Goal: Task Accomplishment & Management: Manage account settings

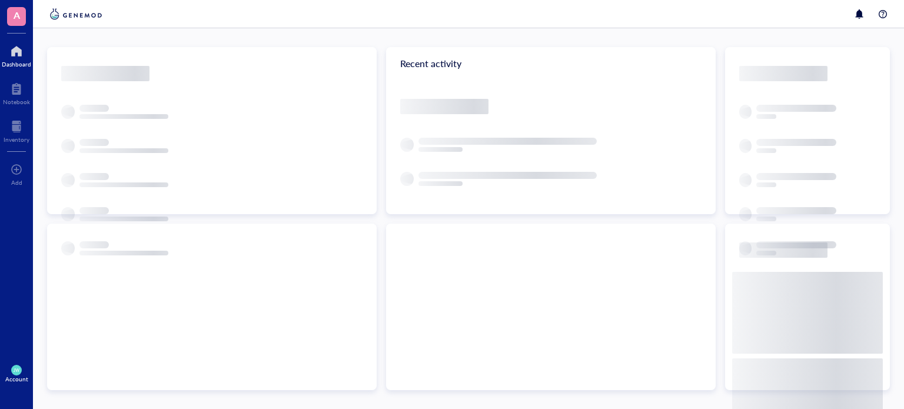
click at [214, 34] on div "Recent activity" at bounding box center [468, 218] width 871 height 381
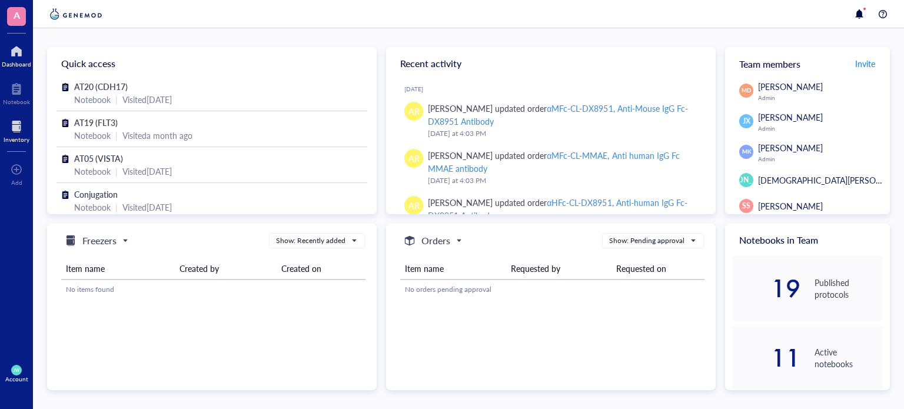
click at [16, 127] on div at bounding box center [17, 126] width 26 height 19
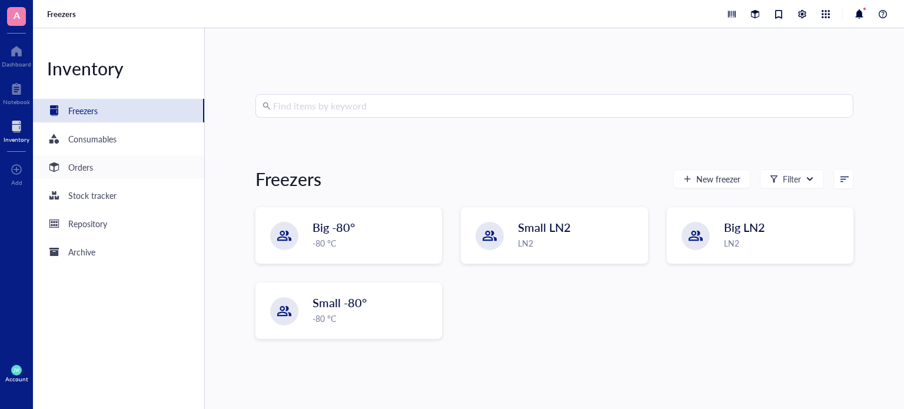
click at [66, 174] on div "Orders" at bounding box center [70, 167] width 46 height 14
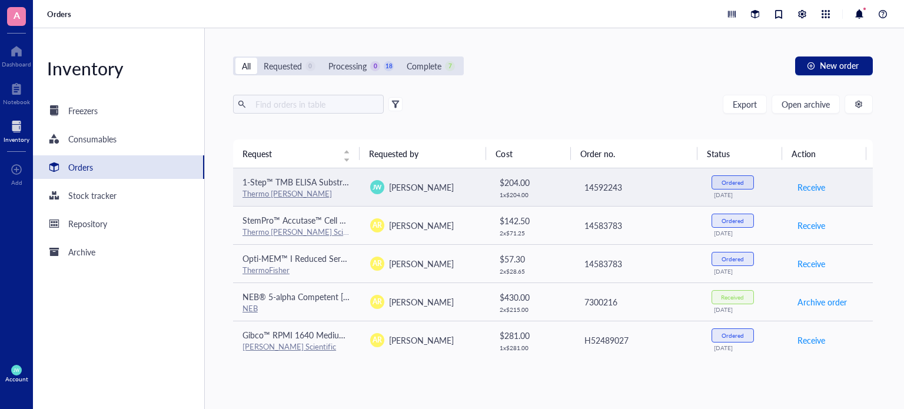
click at [621, 200] on td "14592243" at bounding box center [638, 187] width 128 height 38
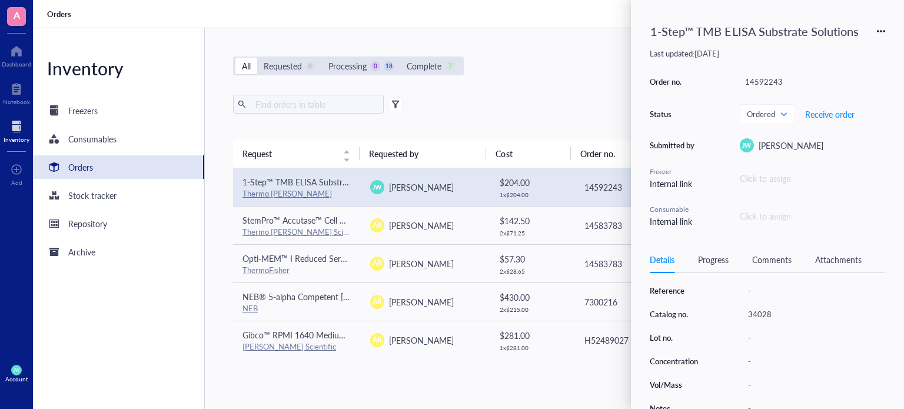
scroll to position [193, 0]
click at [550, 102] on div "Export Open archive" at bounding box center [553, 104] width 640 height 19
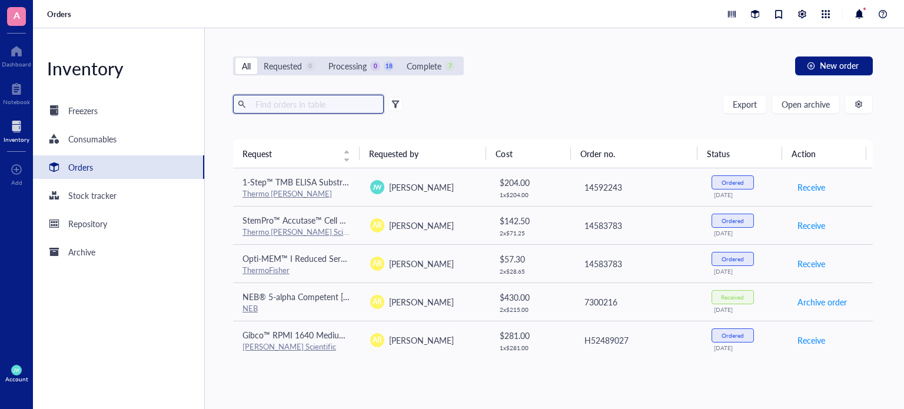
click at [281, 98] on input "text" at bounding box center [315, 104] width 128 height 18
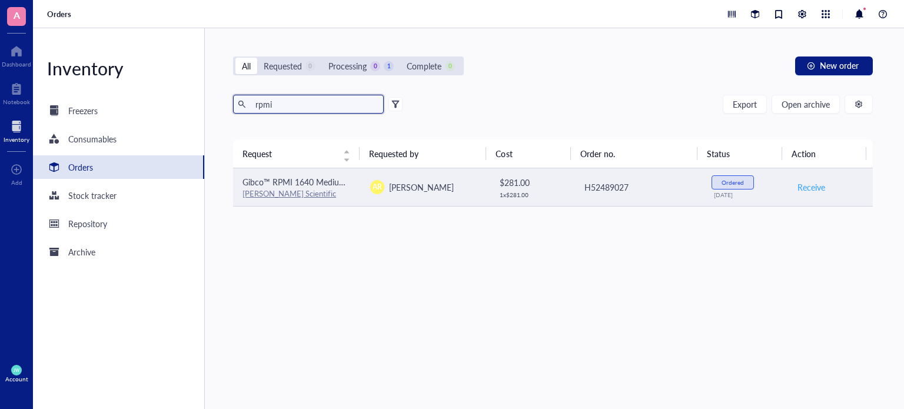
type input "rpmi"
click at [805, 192] on button "Receive" at bounding box center [811, 187] width 29 height 19
click at [802, 188] on span "Archive order" at bounding box center [822, 187] width 49 height 13
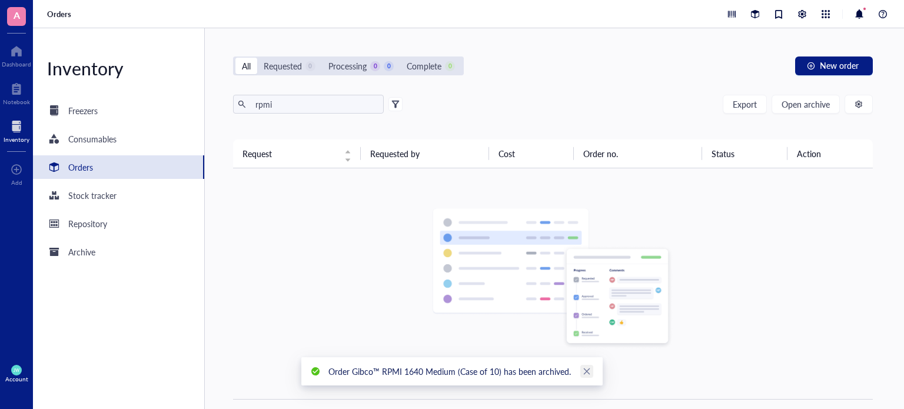
click at [590, 378] on div "Order Gibco™ RPMI 1640 Medium (Case of 10) has been archived." at bounding box center [451, 371] width 301 height 28
click at [589, 376] on link "Close" at bounding box center [586, 371] width 13 height 13
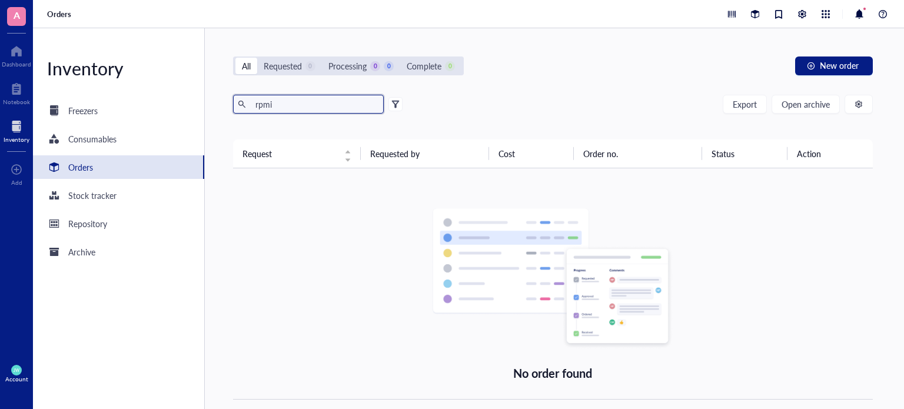
drag, startPoint x: 289, startPoint y: 102, endPoint x: 238, endPoint y: 113, distance: 52.3
click at [238, 113] on span "rpmi" at bounding box center [308, 104] width 151 height 19
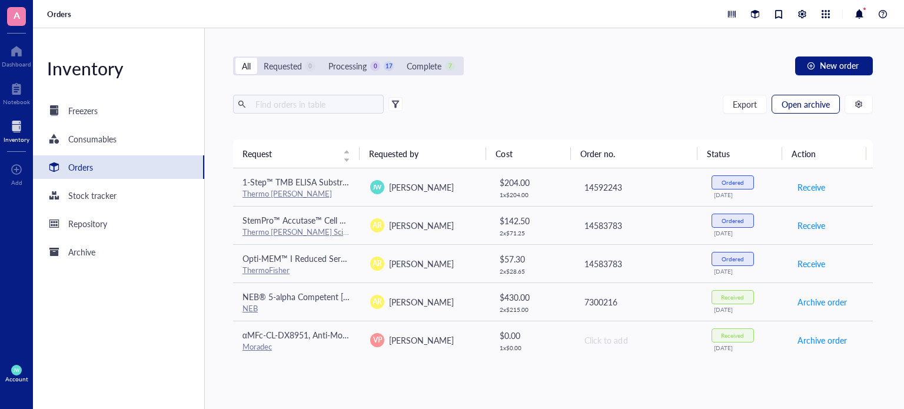
click at [828, 99] on span "Open archive" at bounding box center [806, 103] width 48 height 9
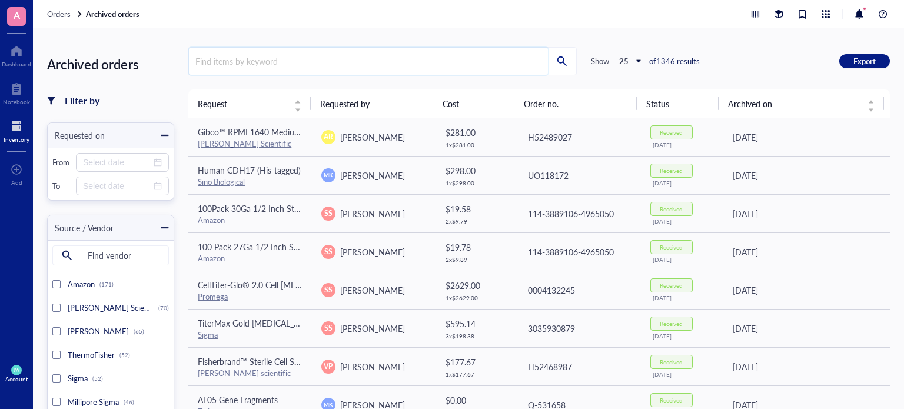
click at [396, 69] on input "search" at bounding box center [368, 61] width 359 height 27
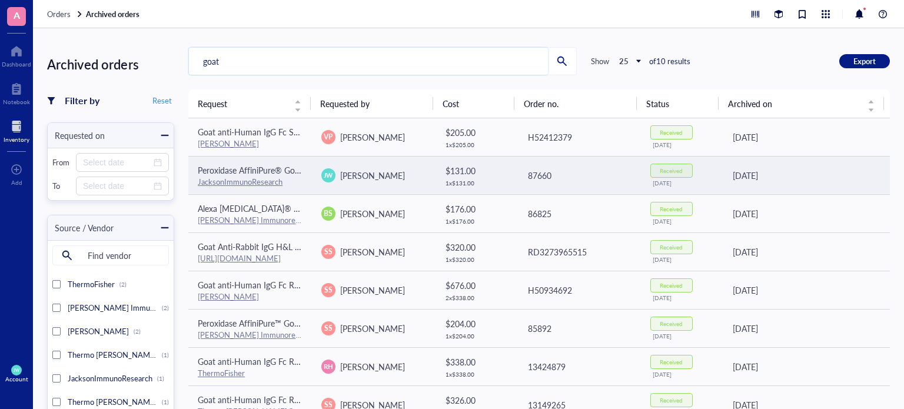
scroll to position [72, 0]
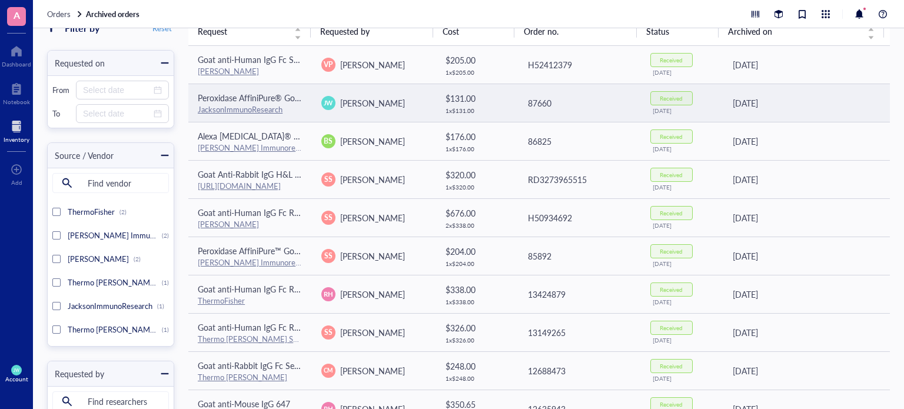
type input "goat"
click at [340, 101] on span "[PERSON_NAME]" at bounding box center [372, 103] width 65 height 12
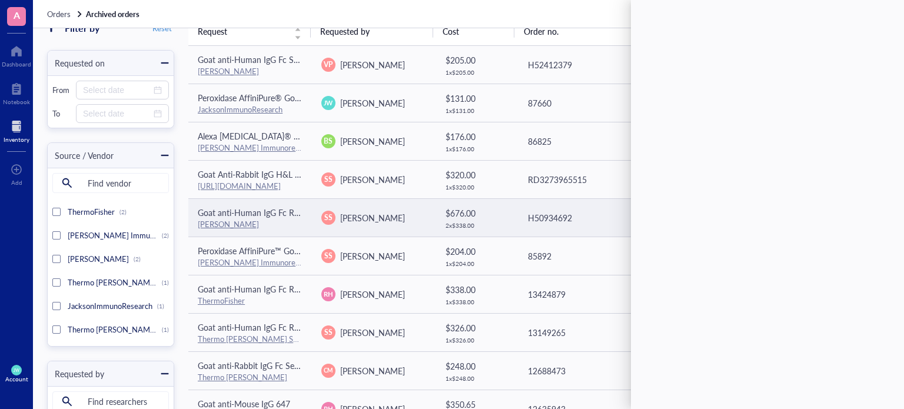
click at [471, 232] on td "$ 676.00 2 x $ 338.00" at bounding box center [476, 217] width 82 height 38
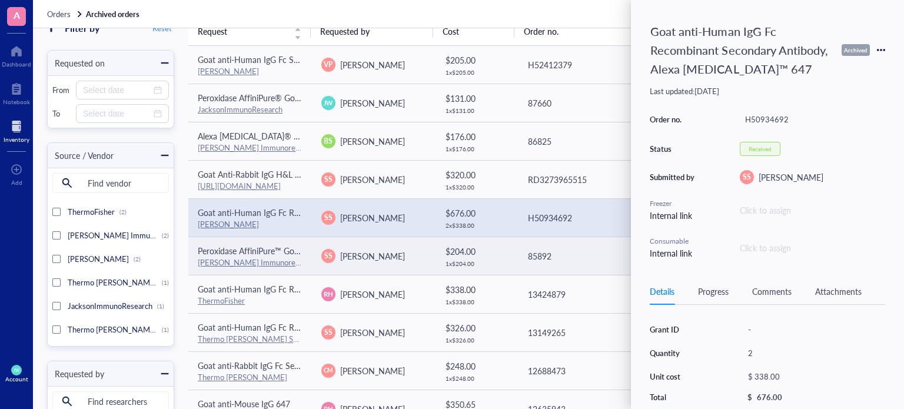
click at [421, 242] on td "SS Sai Suraparaju" at bounding box center [374, 256] width 124 height 38
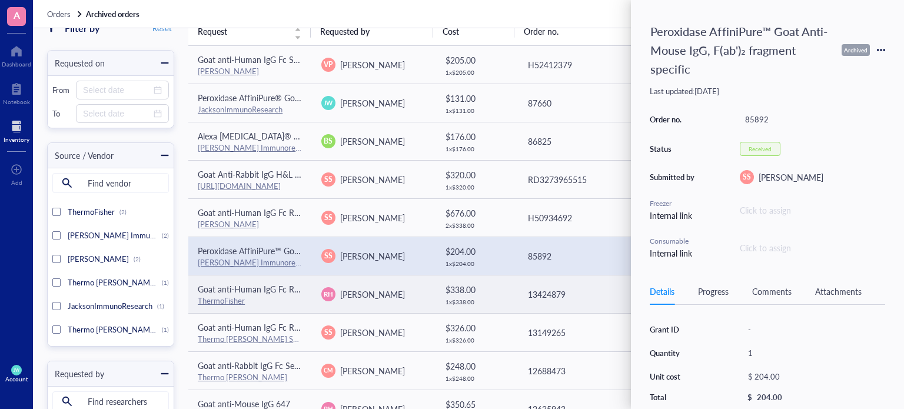
click at [438, 277] on td "$ 338.00 1 x $ 338.00" at bounding box center [476, 294] width 82 height 38
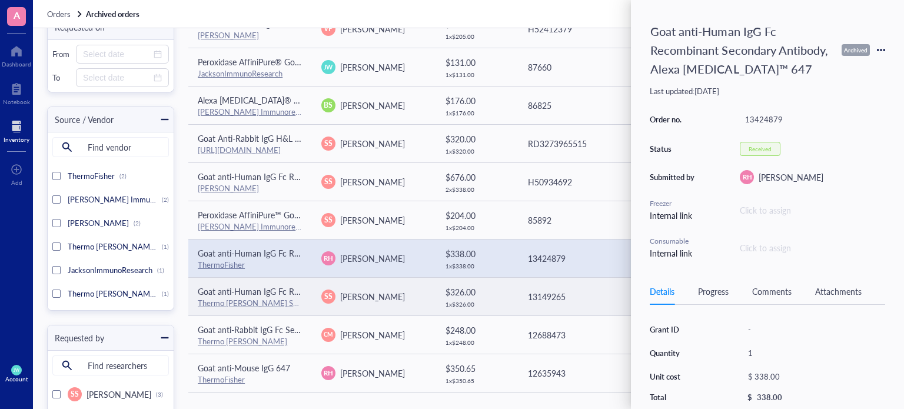
scroll to position [99, 0]
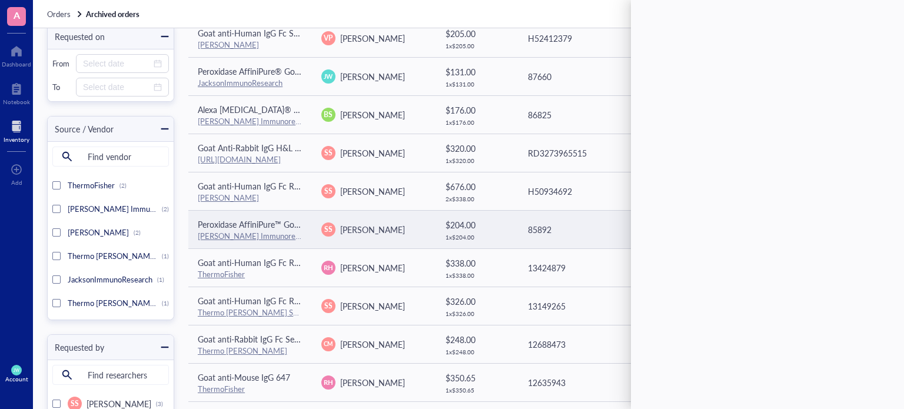
click at [399, 227] on div "SS Sai Suraparaju" at bounding box center [373, 229] width 105 height 14
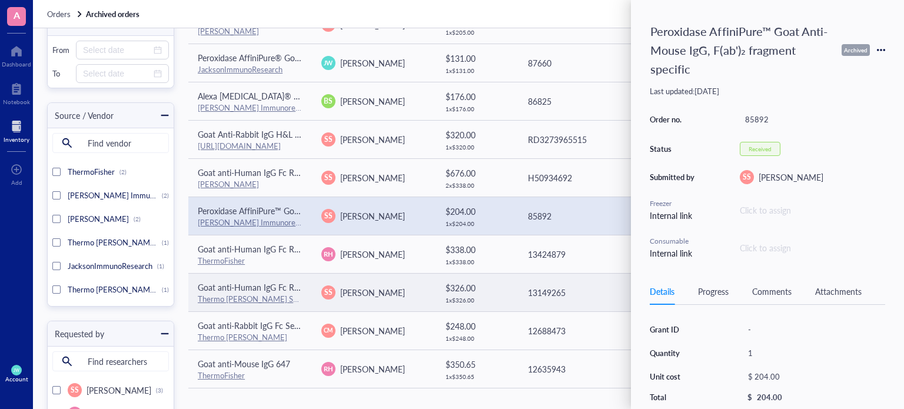
scroll to position [141, 0]
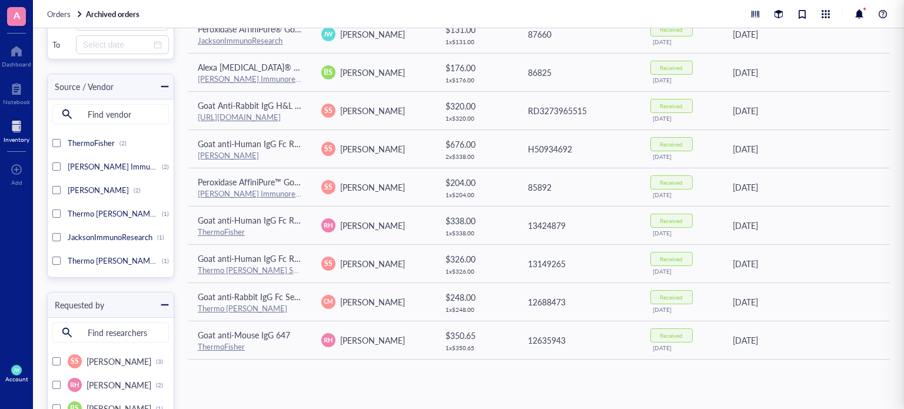
click at [424, 394] on div "Request Requested by Cost Order no. Status Archived on Goat anti-Human IgG Fc S…" at bounding box center [539, 179] width 702 height 462
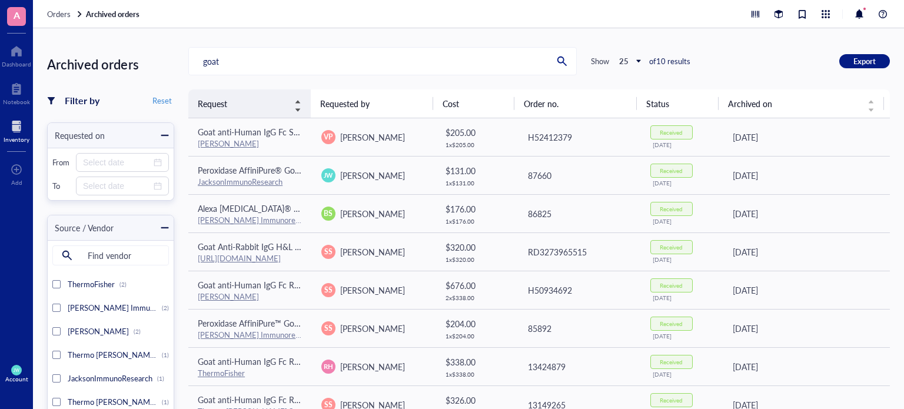
scroll to position [0, 0]
drag, startPoint x: 243, startPoint y: 58, endPoint x: 109, endPoint y: 52, distance: 133.7
click at [109, 52] on div "Archived orders Filter by Reset Requested on From To Source / Vendor Find vendo…" at bounding box center [468, 218] width 871 height 381
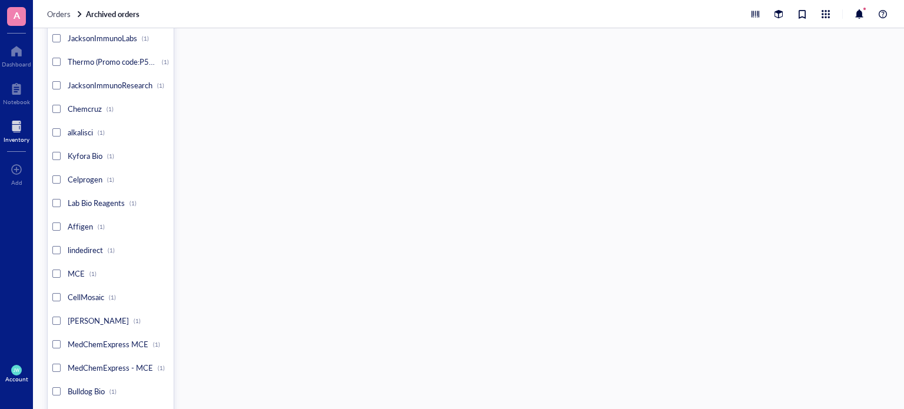
scroll to position [2670, 0]
click at [54, 79] on div "JacksonImmunoResearch (1)" at bounding box center [110, 87] width 117 height 24
click at [58, 35] on div at bounding box center [56, 39] width 8 height 8
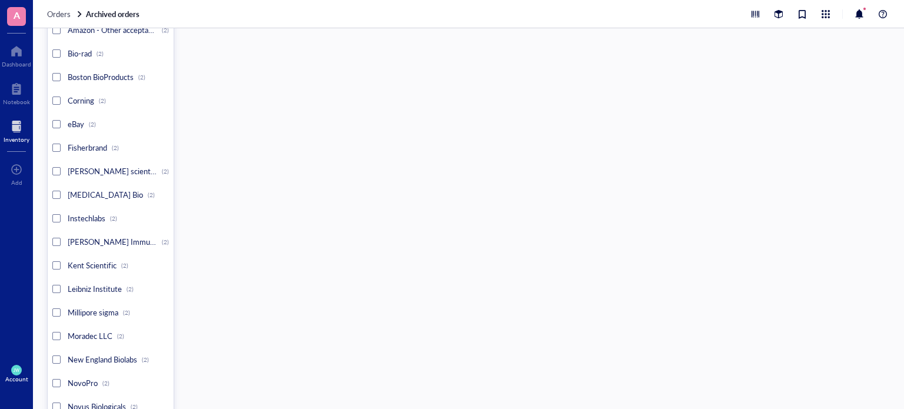
scroll to position [1899, 0]
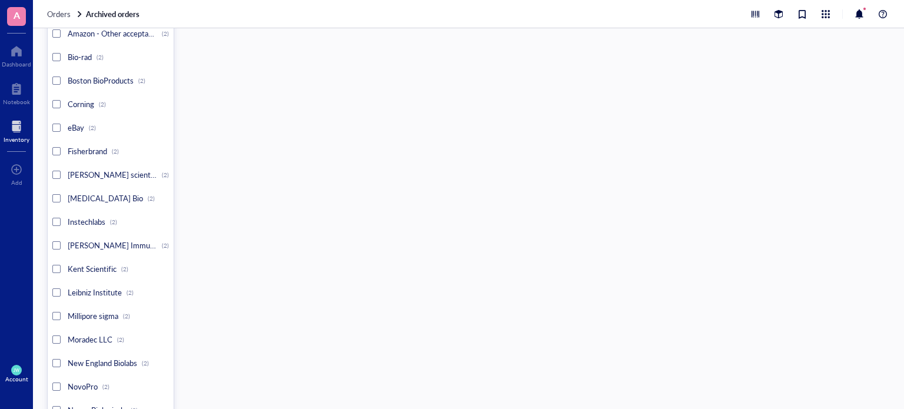
click at [53, 237] on div "Jackson Immunoresearch (2)" at bounding box center [110, 246] width 117 height 24
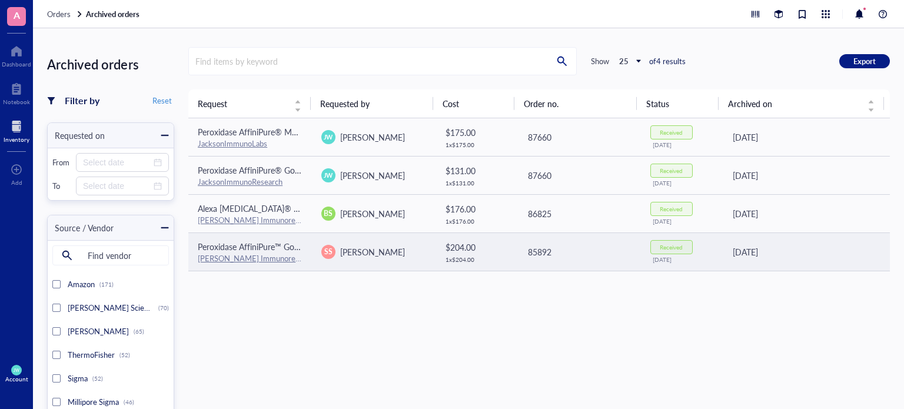
click at [464, 256] on div "1 x $ 204.00" at bounding box center [477, 259] width 62 height 7
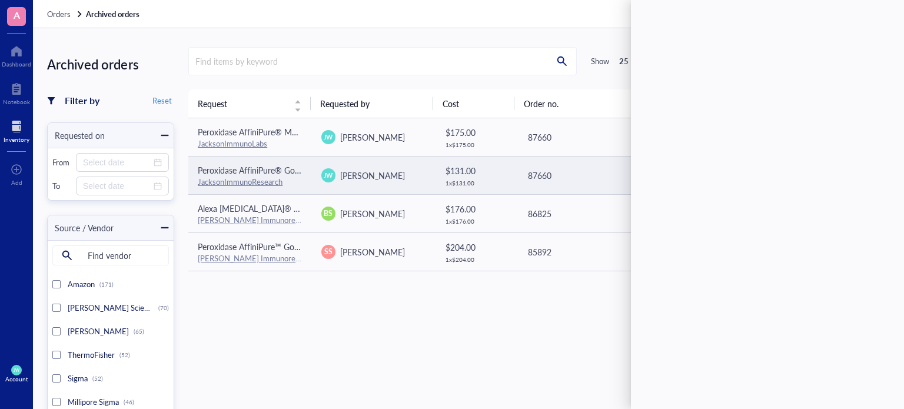
click at [348, 167] on td "JW Joshua Wick" at bounding box center [374, 175] width 124 height 38
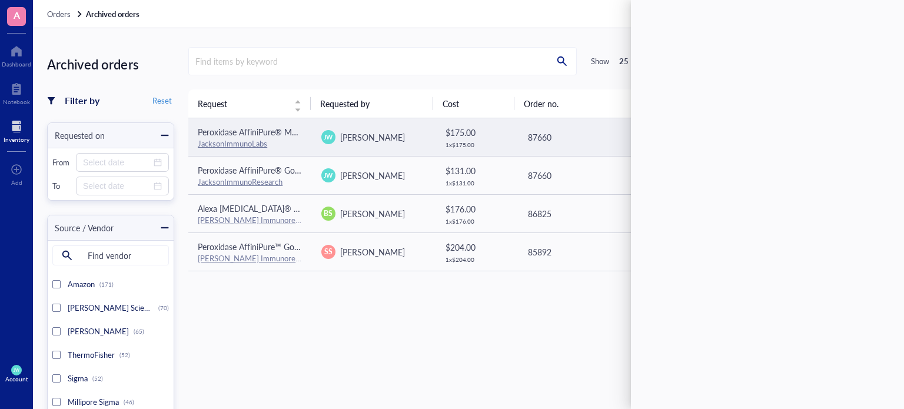
click at [351, 144] on td "JW Joshua Wick" at bounding box center [374, 137] width 124 height 38
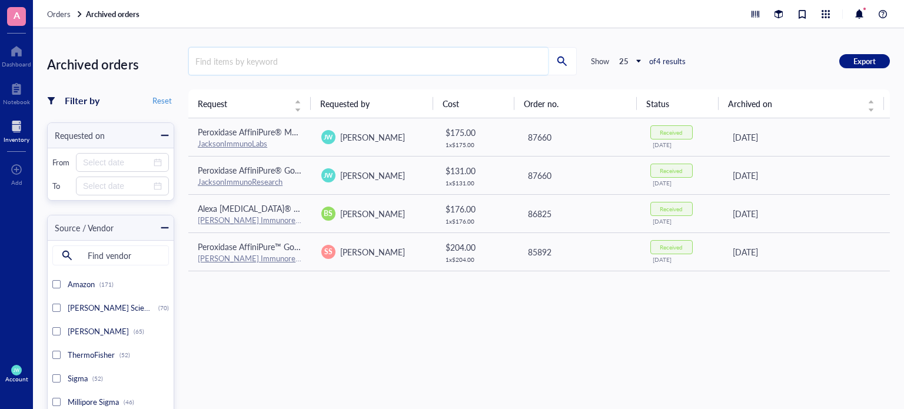
drag, startPoint x: 331, startPoint y: 68, endPoint x: 321, endPoint y: 65, distance: 11.2
drag, startPoint x: 396, startPoint y: 54, endPoint x: 359, endPoint y: 63, distance: 37.5
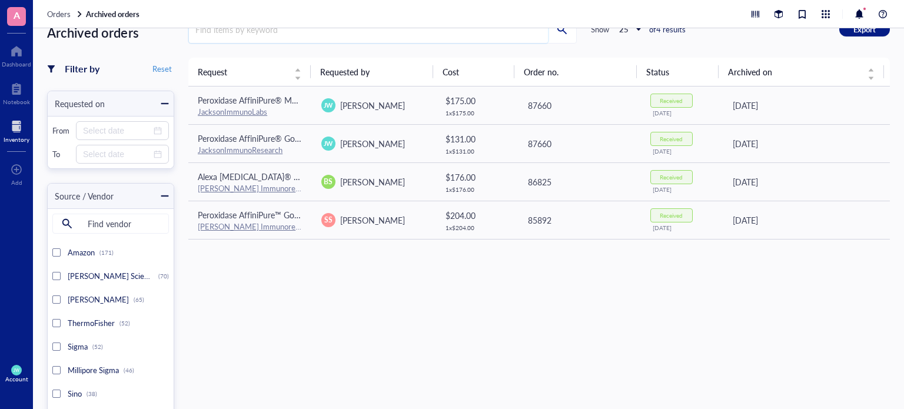
scroll to position [39, 0]
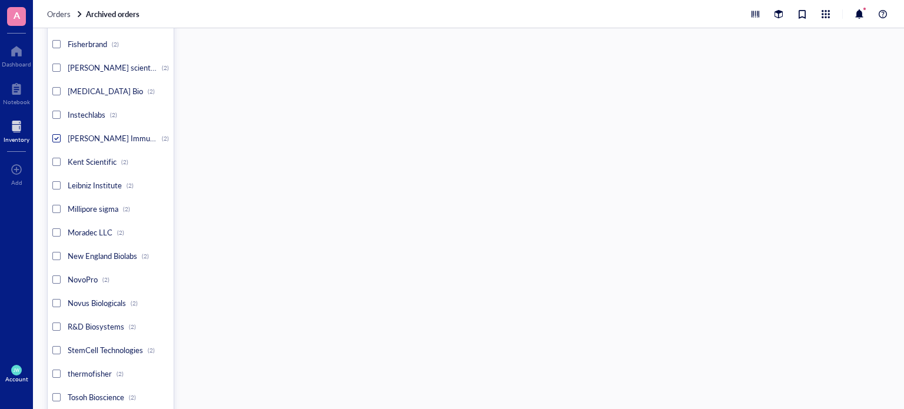
scroll to position [2001, 0]
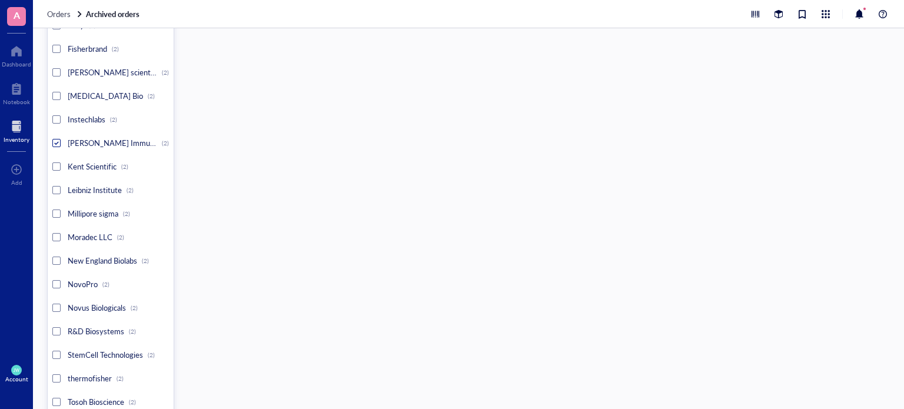
click at [58, 141] on div at bounding box center [56, 142] width 5 height 5
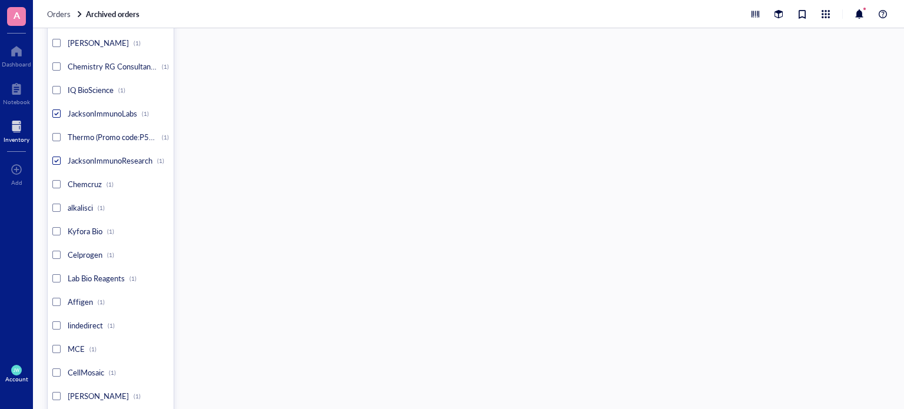
scroll to position [2594, 0]
drag, startPoint x: 57, startPoint y: 160, endPoint x: 54, endPoint y: 143, distance: 16.6
click at [56, 160] on div at bounding box center [56, 161] width 5 height 5
click at [52, 118] on div "JacksonImmunoLabs (1)" at bounding box center [110, 115] width 117 height 24
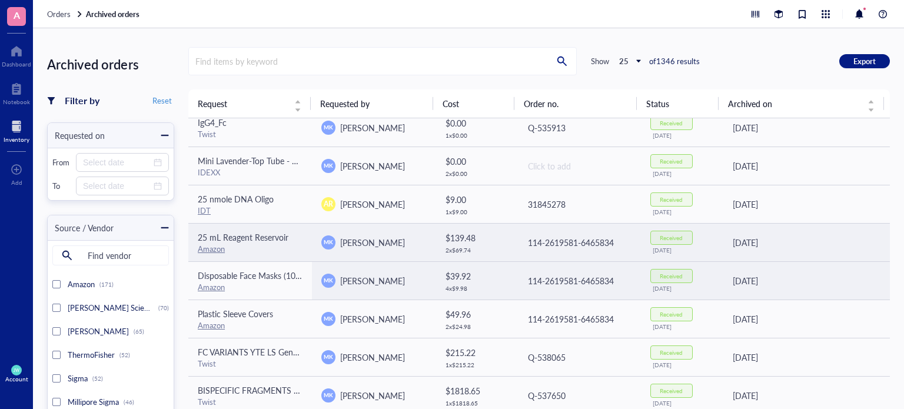
scroll to position [432, 0]
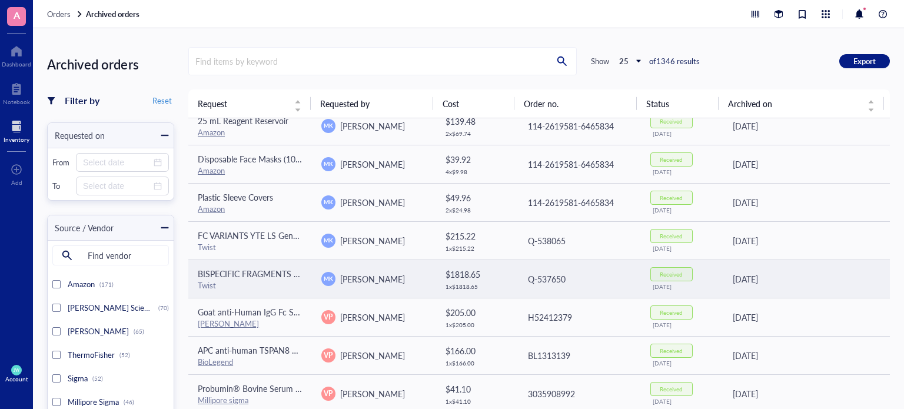
click at [488, 268] on div "$ 1818.65" at bounding box center [477, 274] width 62 height 13
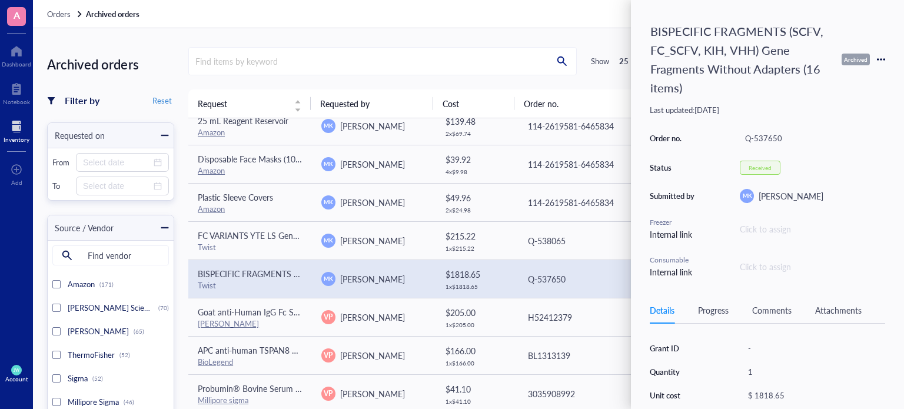
click at [749, 208] on div "Order no. Q-537650 Status Received Submitted by [PERSON_NAME] [PERSON_NAME] Fre…" at bounding box center [767, 204] width 235 height 148
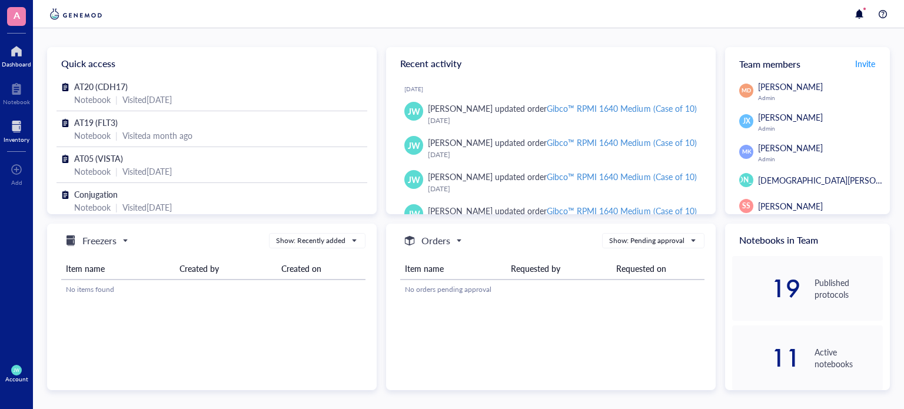
click at [0, 135] on div "Inventory" at bounding box center [16, 130] width 33 height 33
click at [9, 133] on div at bounding box center [17, 126] width 26 height 19
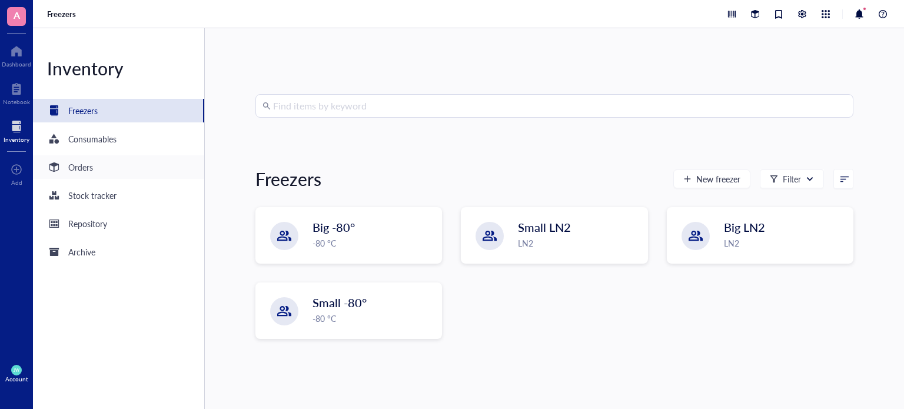
click at [78, 162] on div "Orders" at bounding box center [80, 167] width 25 height 13
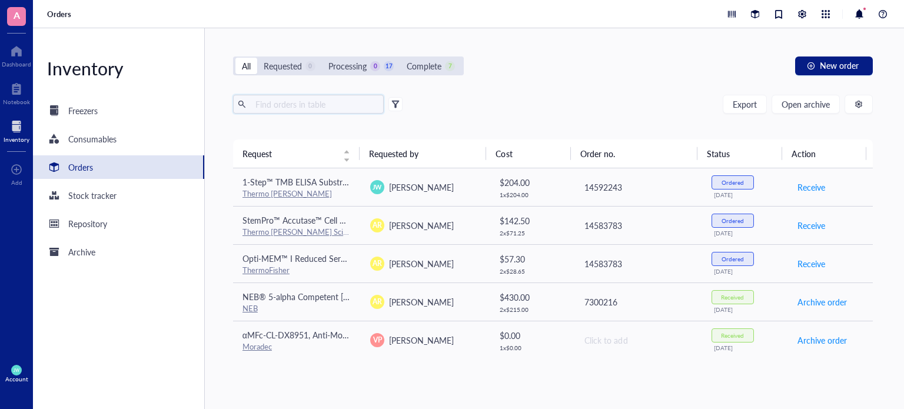
click at [311, 102] on input "text" at bounding box center [315, 104] width 128 height 18
type input "dec"
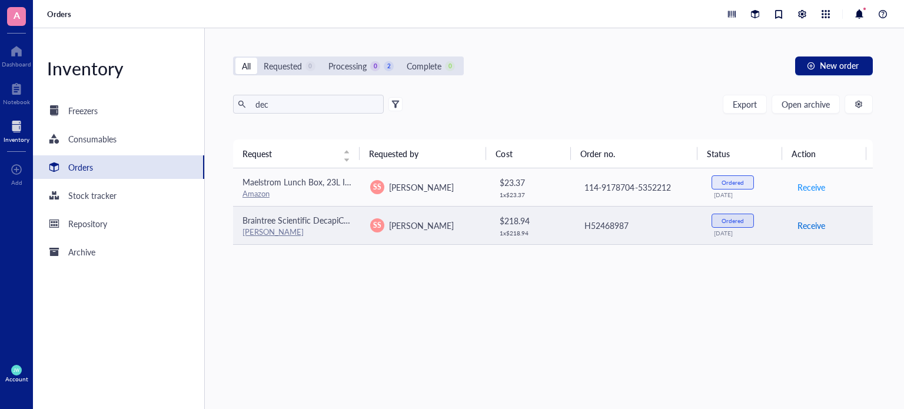
click at [807, 230] on span "Receive" at bounding box center [812, 225] width 28 height 13
click at [652, 228] on div "H52468987" at bounding box center [638, 225] width 108 height 13
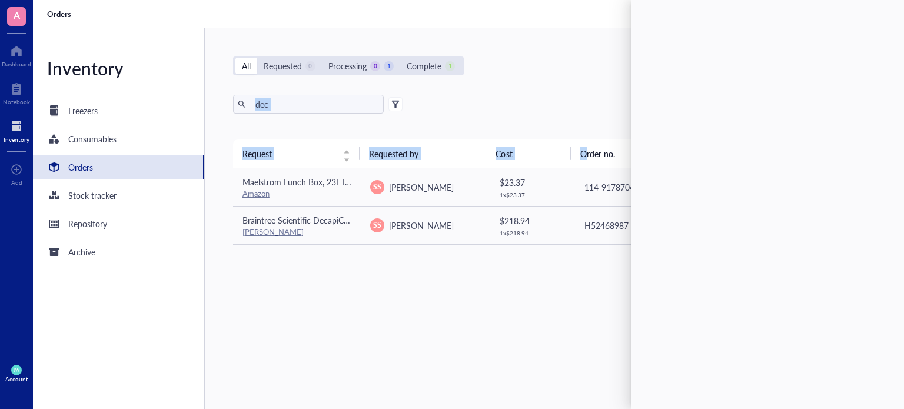
drag, startPoint x: 585, startPoint y: 142, endPoint x: 617, endPoint y: 31, distance: 115.7
click at [614, 44] on div "All Requested 0 Processing 0 1 Complete 1 New order dec Export Open archive Req…" at bounding box center [553, 218] width 696 height 381
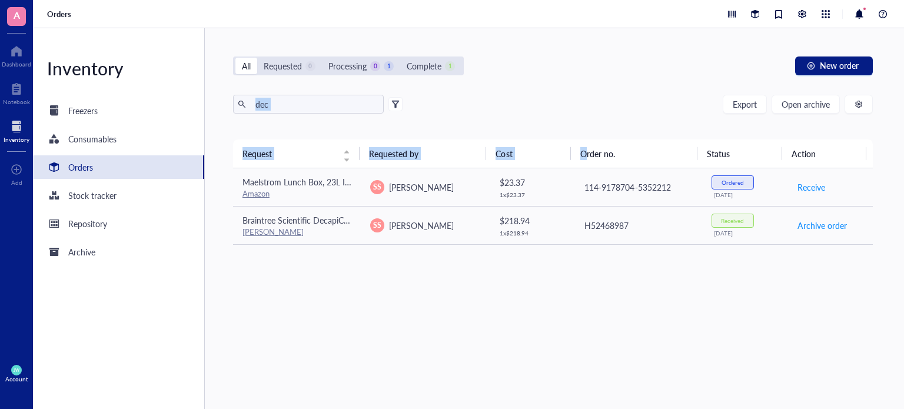
click at [607, 44] on div "All Requested 0 Processing 0 1 Complete 1 New order dec Export Open archive Req…" at bounding box center [553, 218] width 696 height 381
